Goal: Task Accomplishment & Management: Manage account settings

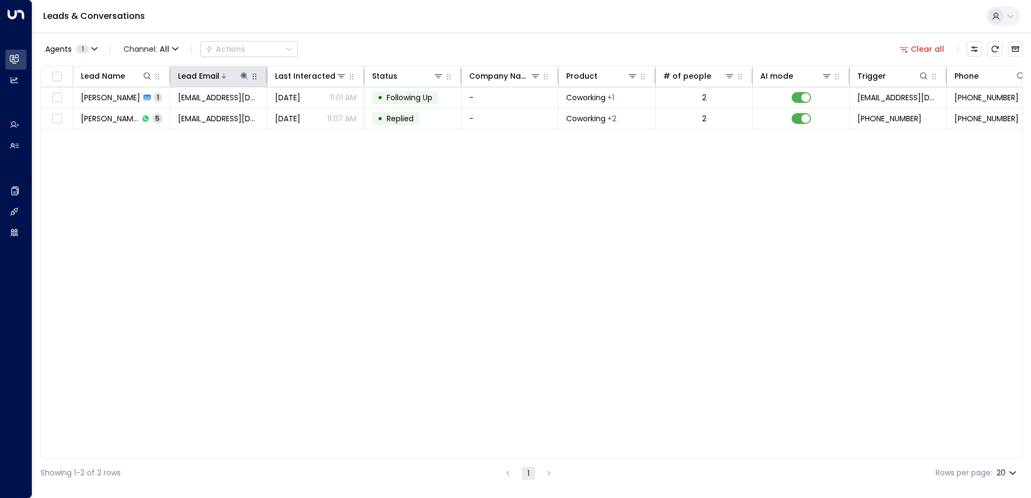
click at [239, 72] on button at bounding box center [244, 76] width 11 height 11
click at [314, 114] on icon "button" at bounding box center [311, 115] width 7 height 7
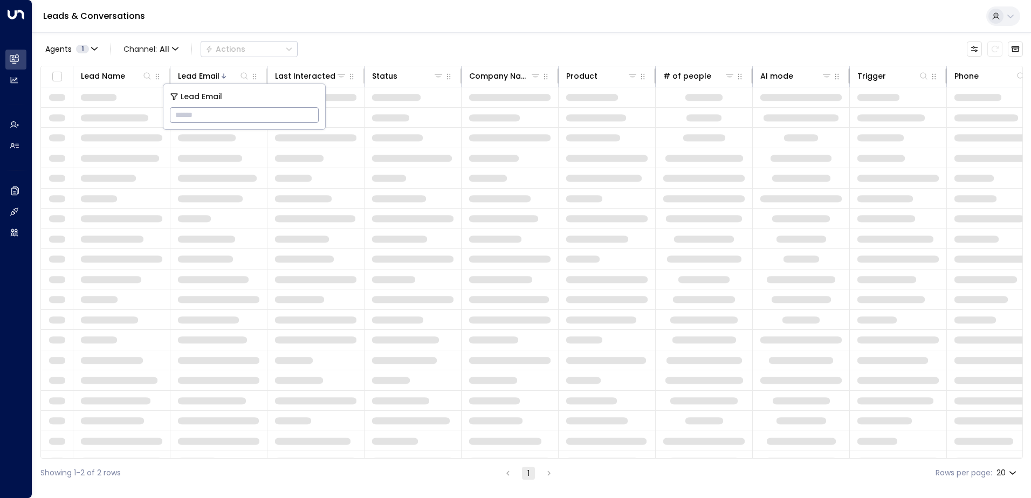
type input "**********"
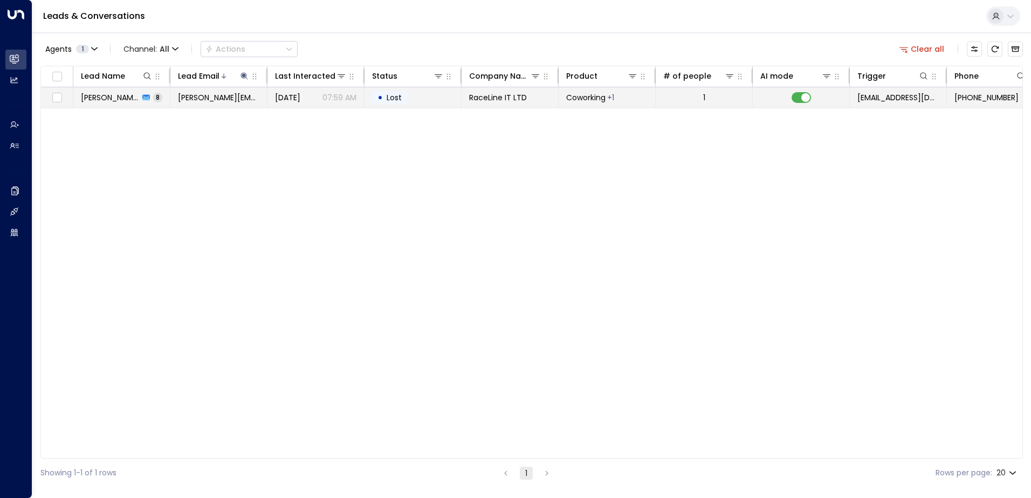
click at [408, 97] on td "• Lost" at bounding box center [413, 97] width 97 height 20
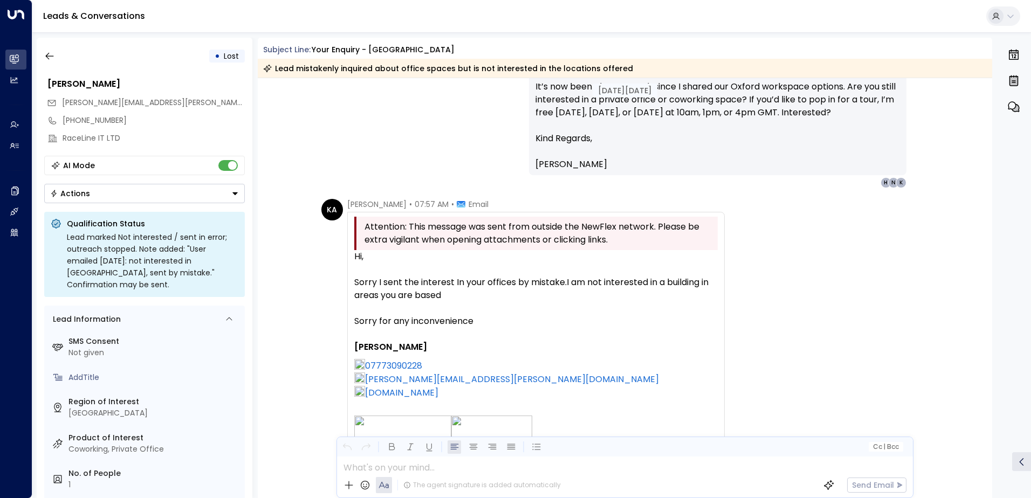
scroll to position [2250, 0]
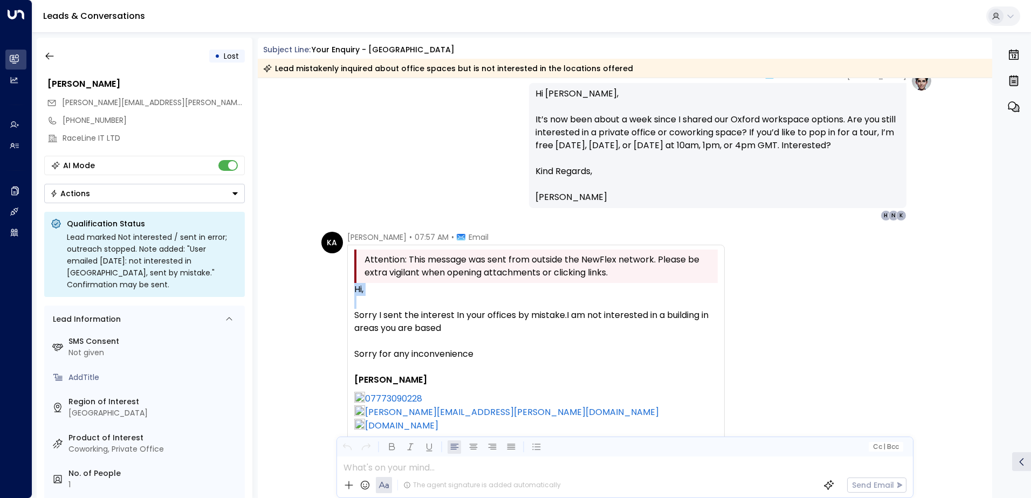
drag, startPoint x: 349, startPoint y: 288, endPoint x: 500, endPoint y: 298, distance: 151.4
click at [500, 298] on div "Attention: This message was sent from outside the NewFlex network. Please be ex…" at bounding box center [536, 455] width 378 height 421
click at [361, 297] on div at bounding box center [536, 302] width 364 height 13
drag, startPoint x: 353, startPoint y: 288, endPoint x: 540, endPoint y: 306, distance: 188.0
click at [540, 306] on div "Hi, Sorry I sent the interest In your offices by mistake.I am not interested in…" at bounding box center [536, 472] width 364 height 378
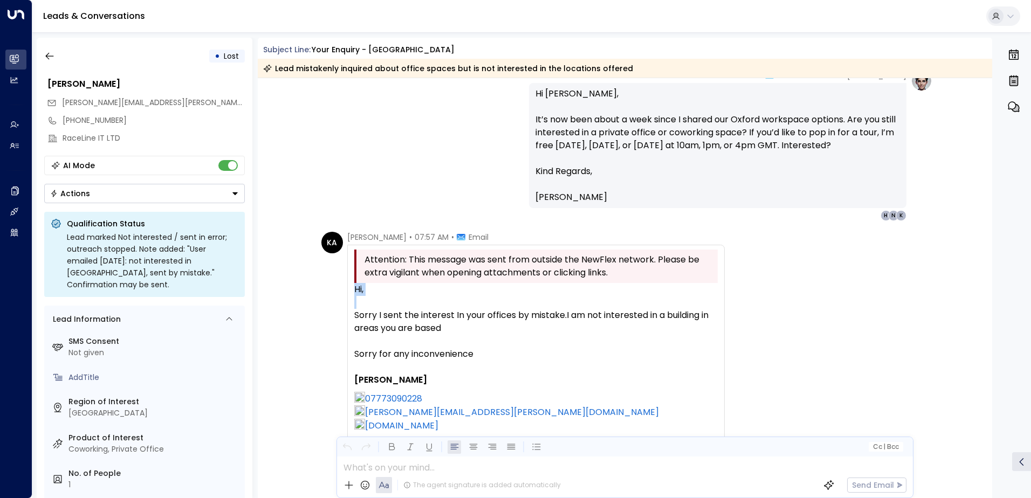
click at [354, 286] on div "Hi," at bounding box center [536, 289] width 364 height 13
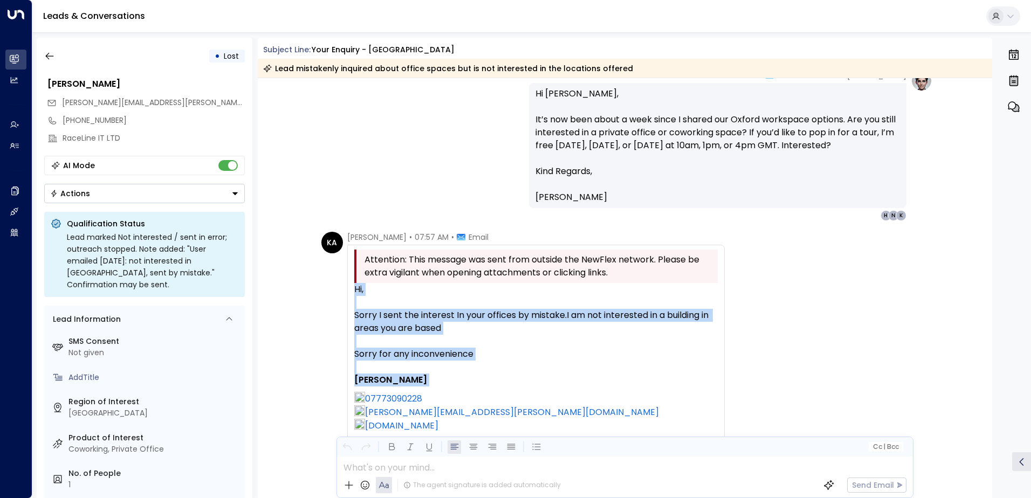
drag, startPoint x: 351, startPoint y: 289, endPoint x: 497, endPoint y: 389, distance: 177.3
click at [497, 389] on div "Attention: This message was sent from outside the NewFlex network. Please be ex…" at bounding box center [536, 455] width 378 height 421
drag, startPoint x: 497, startPoint y: 389, endPoint x: 424, endPoint y: 320, distance: 100.4
copy div "Hi, Sorry I sent the interest In your offices by mistake.I am not interested in…"
click at [50, 56] on icon "button" at bounding box center [49, 56] width 11 height 11
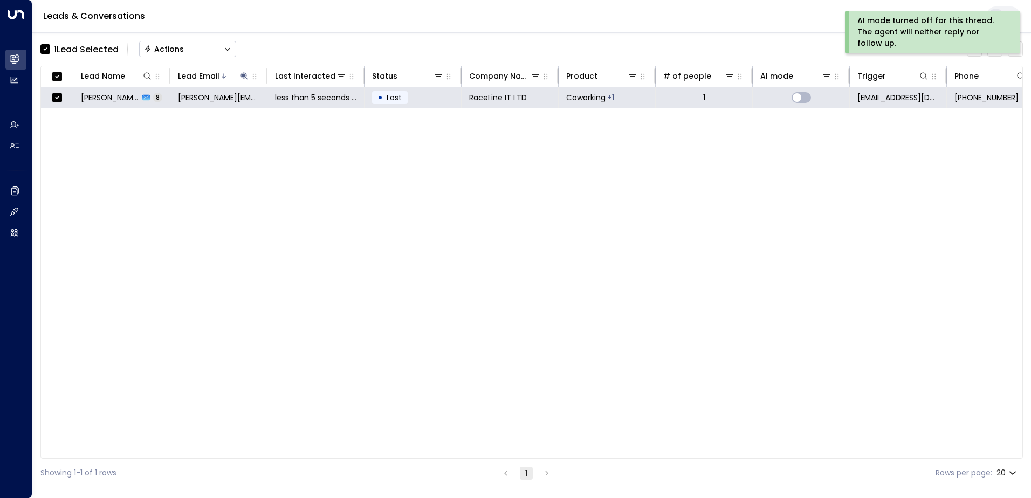
click at [164, 46] on div "Actions" at bounding box center [164, 49] width 40 height 10
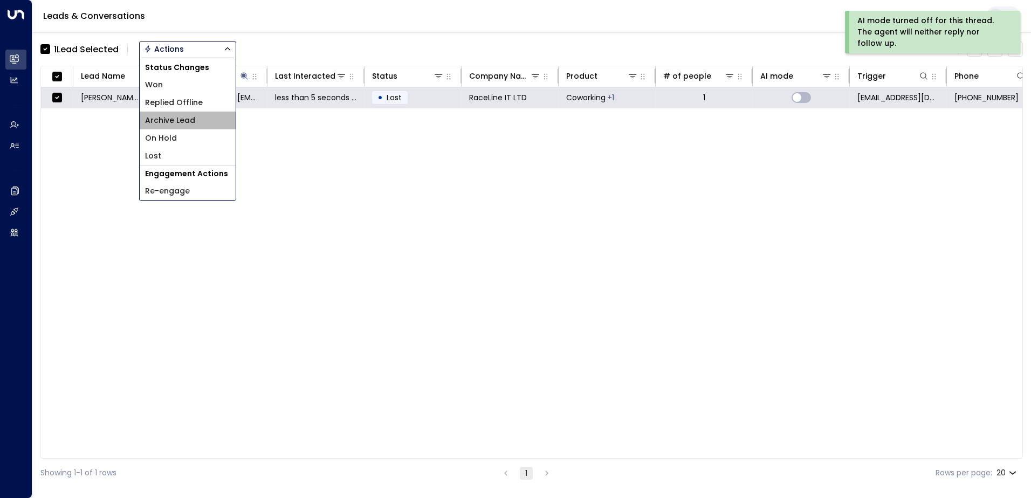
click at [173, 120] on span "Archive Lead" at bounding box center [170, 120] width 50 height 11
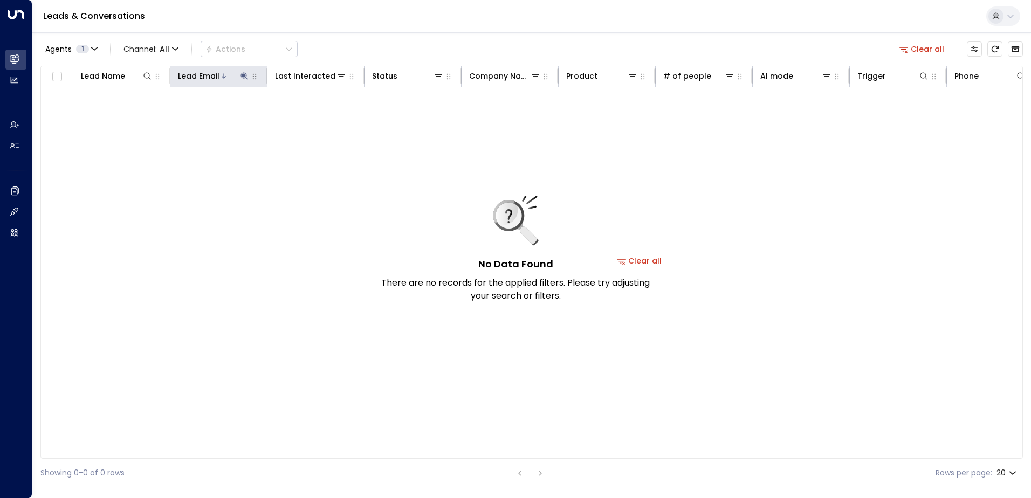
click at [245, 73] on icon at bounding box center [244, 75] width 7 height 7
click at [309, 113] on icon "button" at bounding box center [311, 115] width 9 height 9
type input "**********"
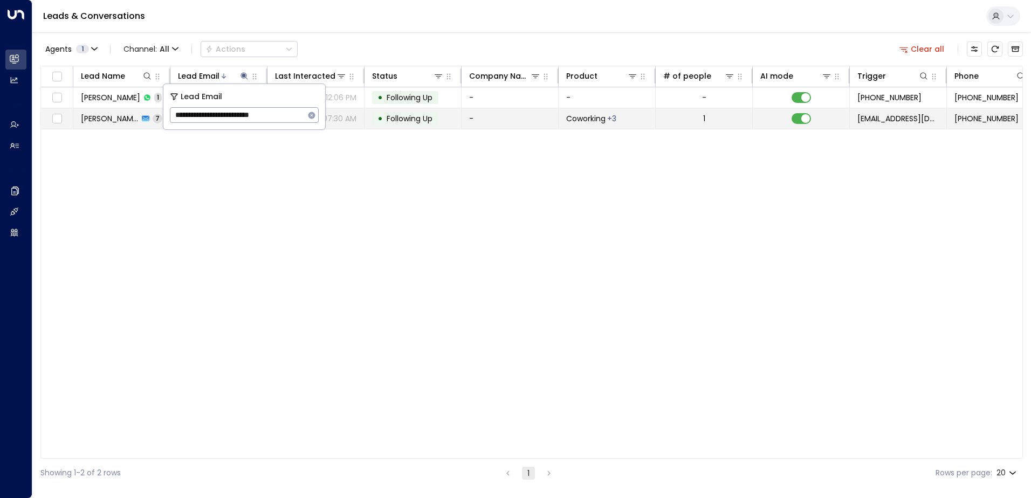
click at [406, 119] on span "Following Up" at bounding box center [410, 118] width 46 height 11
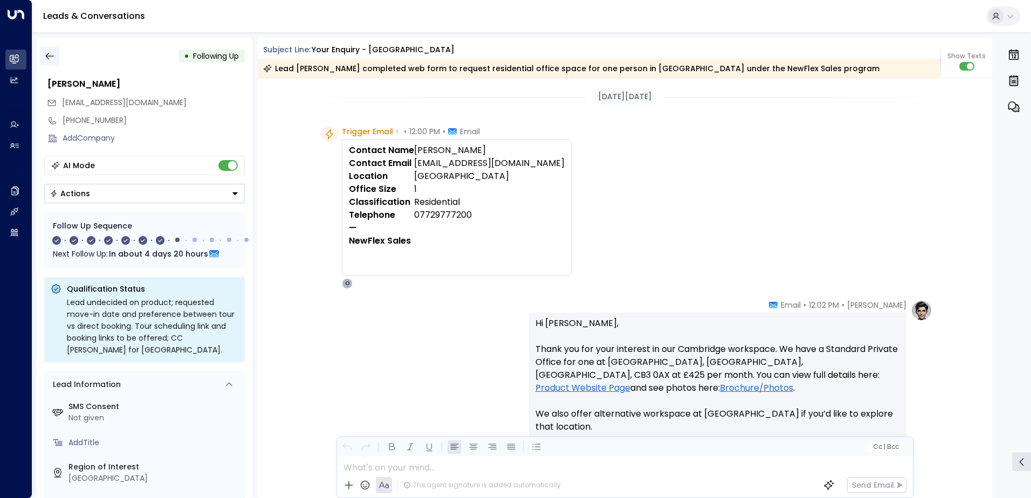
click at [52, 52] on icon "button" at bounding box center [49, 56] width 11 height 11
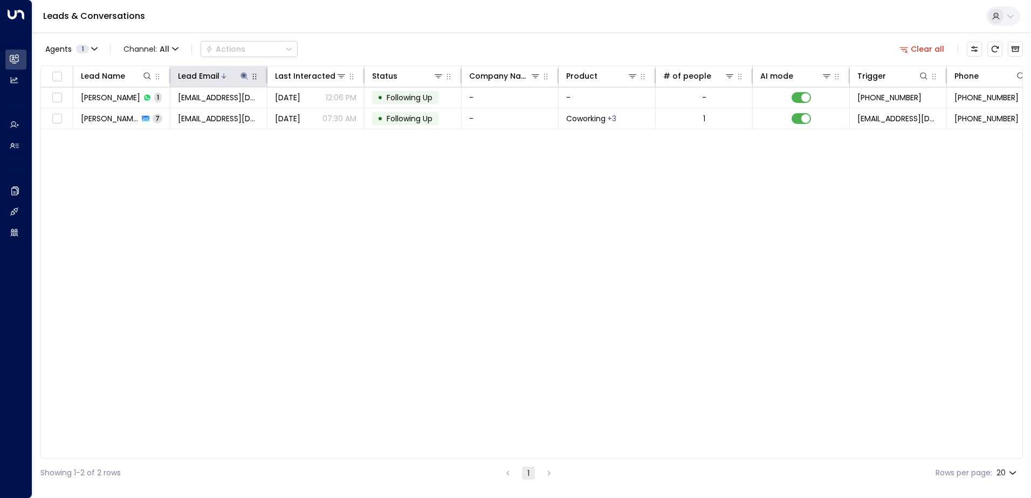
click at [241, 74] on icon at bounding box center [244, 75] width 7 height 7
click at [312, 117] on icon "button" at bounding box center [311, 115] width 7 height 7
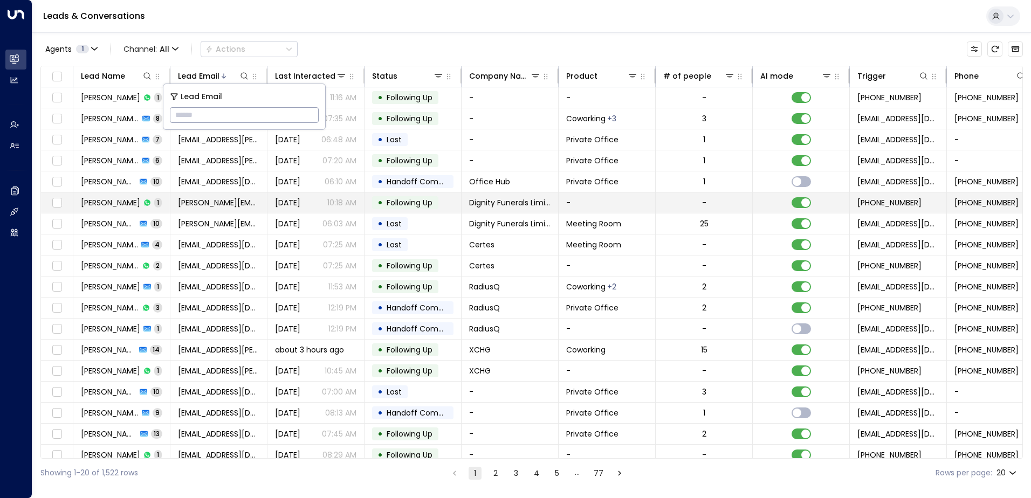
type input "**********"
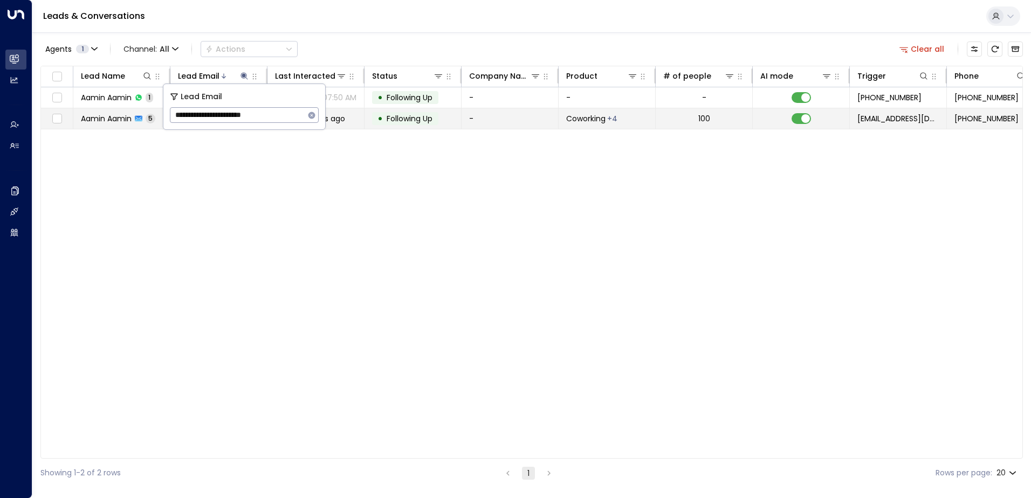
click at [401, 119] on span "Following Up" at bounding box center [410, 118] width 46 height 11
